Goal: Transaction & Acquisition: Purchase product/service

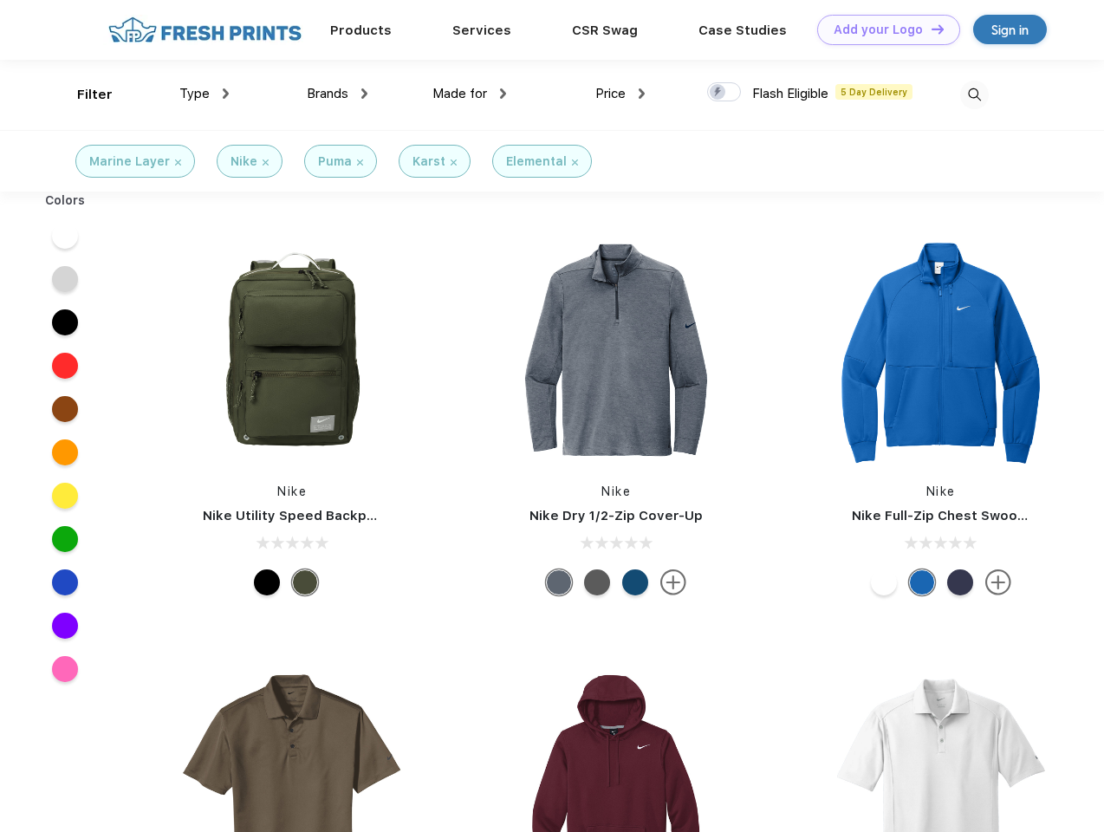
click at [882, 29] on link "Add your Logo Design Tool" at bounding box center [888, 30] width 143 height 30
click at [0, 0] on div "Design Tool" at bounding box center [0, 0] width 0 height 0
click at [930, 29] on link "Add your Logo Design Tool" at bounding box center [888, 30] width 143 height 30
click at [83, 94] on div "Filter" at bounding box center [95, 95] width 36 height 20
click at [205, 94] on span "Type" at bounding box center [194, 94] width 30 height 16
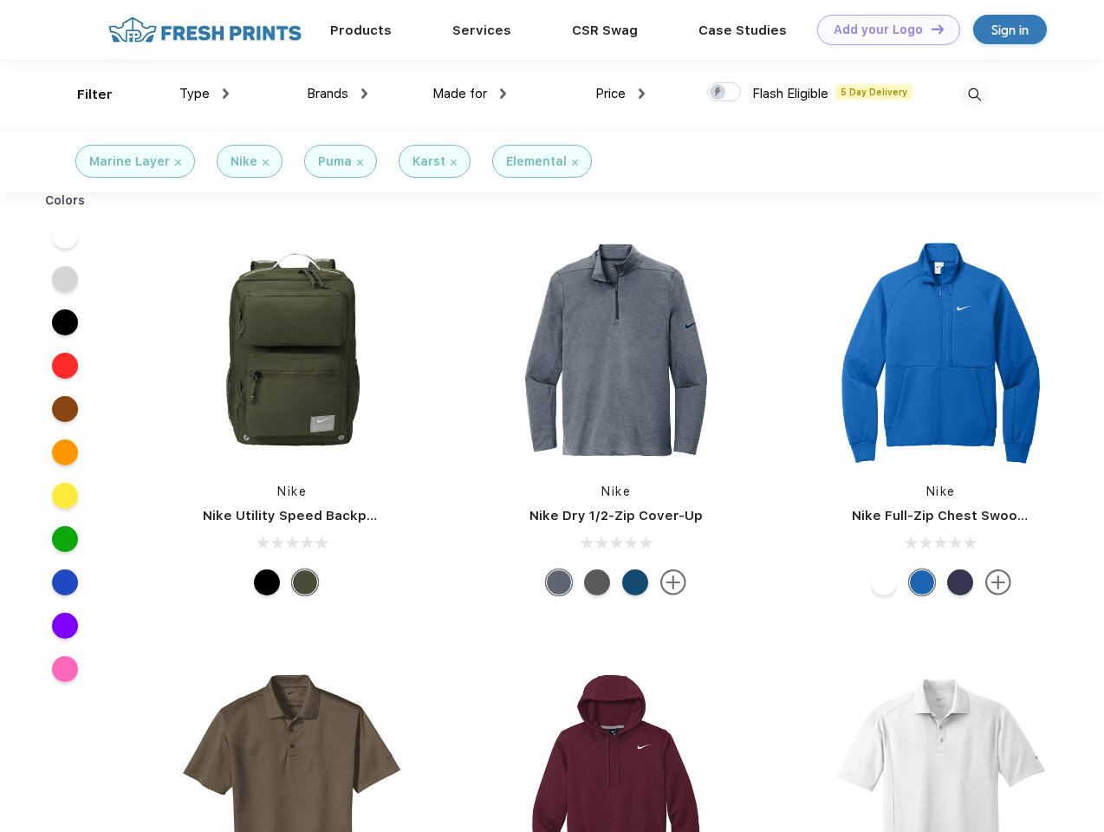
click at [337, 94] on span "Brands" at bounding box center [328, 94] width 42 height 16
click at [470, 94] on span "Made for" at bounding box center [459, 94] width 55 height 16
click at [621, 94] on span "Price" at bounding box center [610, 94] width 30 height 16
click at [725, 93] on div at bounding box center [724, 91] width 34 height 19
click at [718, 93] on input "checkbox" at bounding box center [712, 86] width 11 height 11
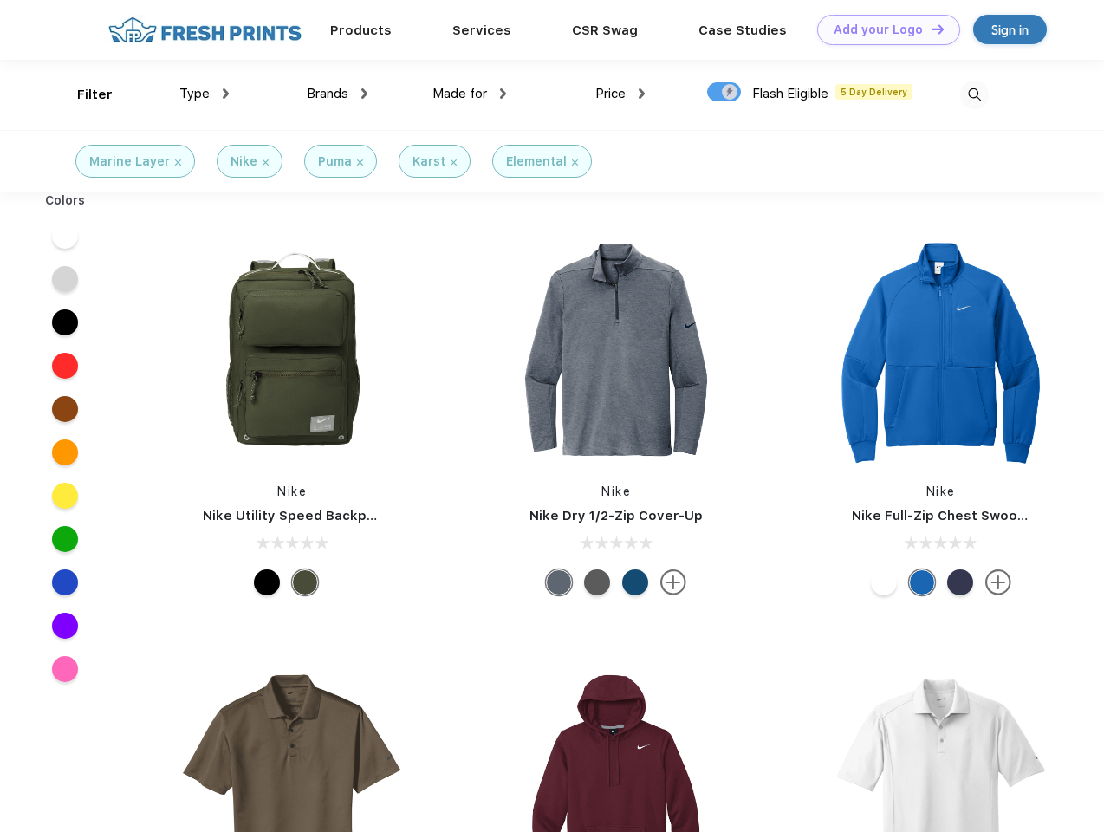
click at [974, 94] on img at bounding box center [974, 95] width 29 height 29
